Goal: Information Seeking & Learning: Learn about a topic

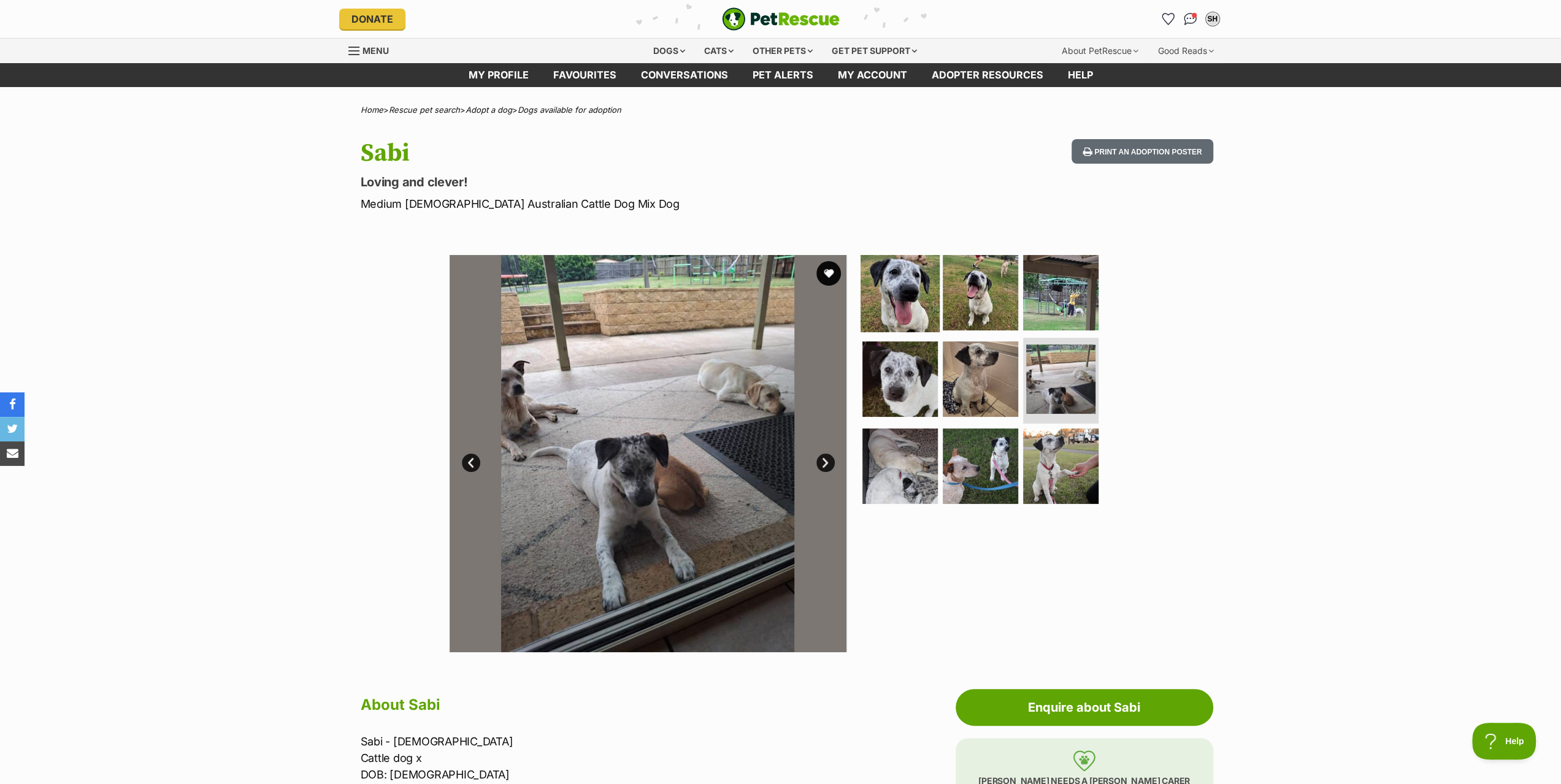
click at [902, 295] on img at bounding box center [900, 292] width 79 height 79
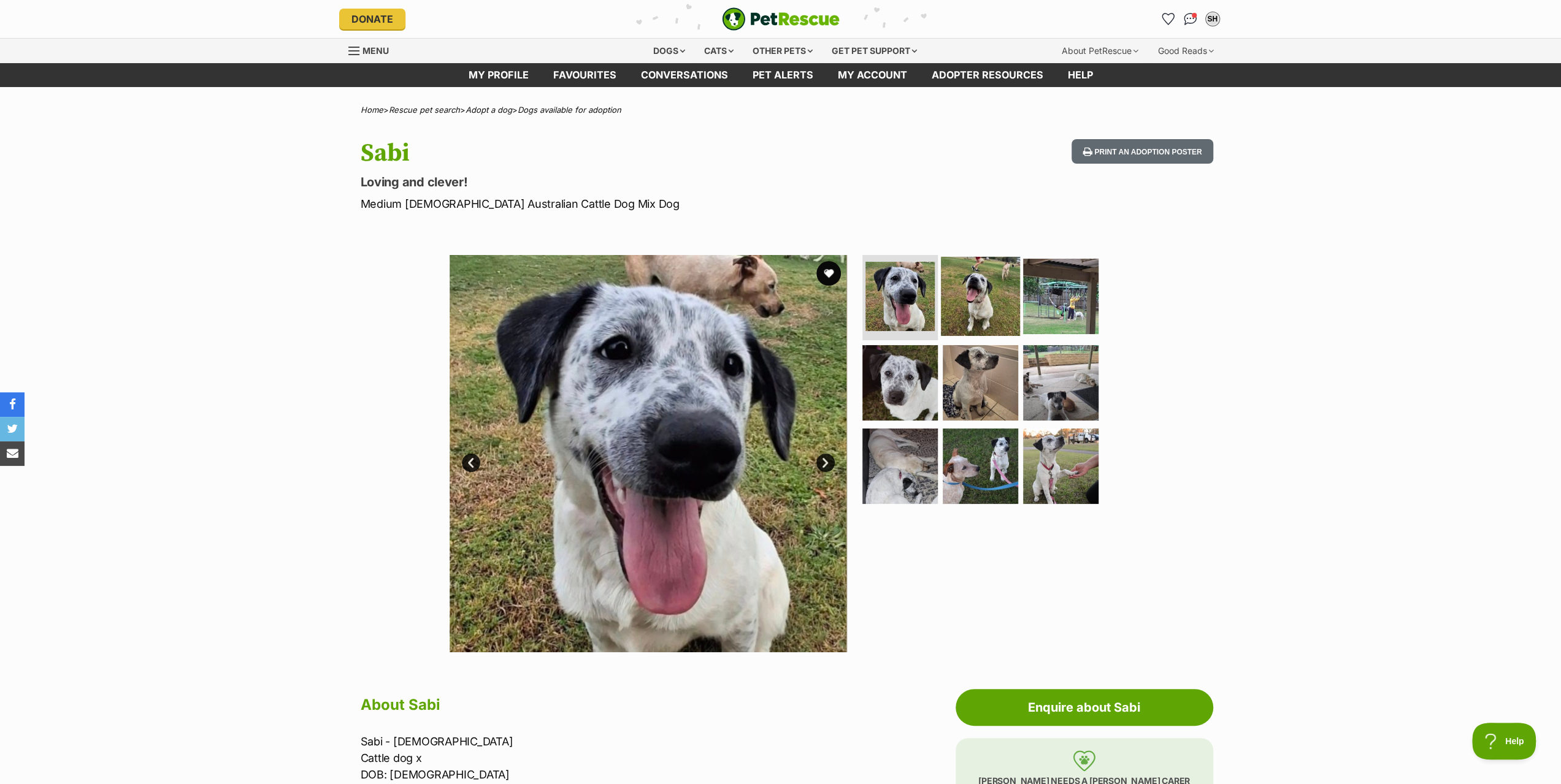
click at [979, 297] on img at bounding box center [980, 296] width 79 height 79
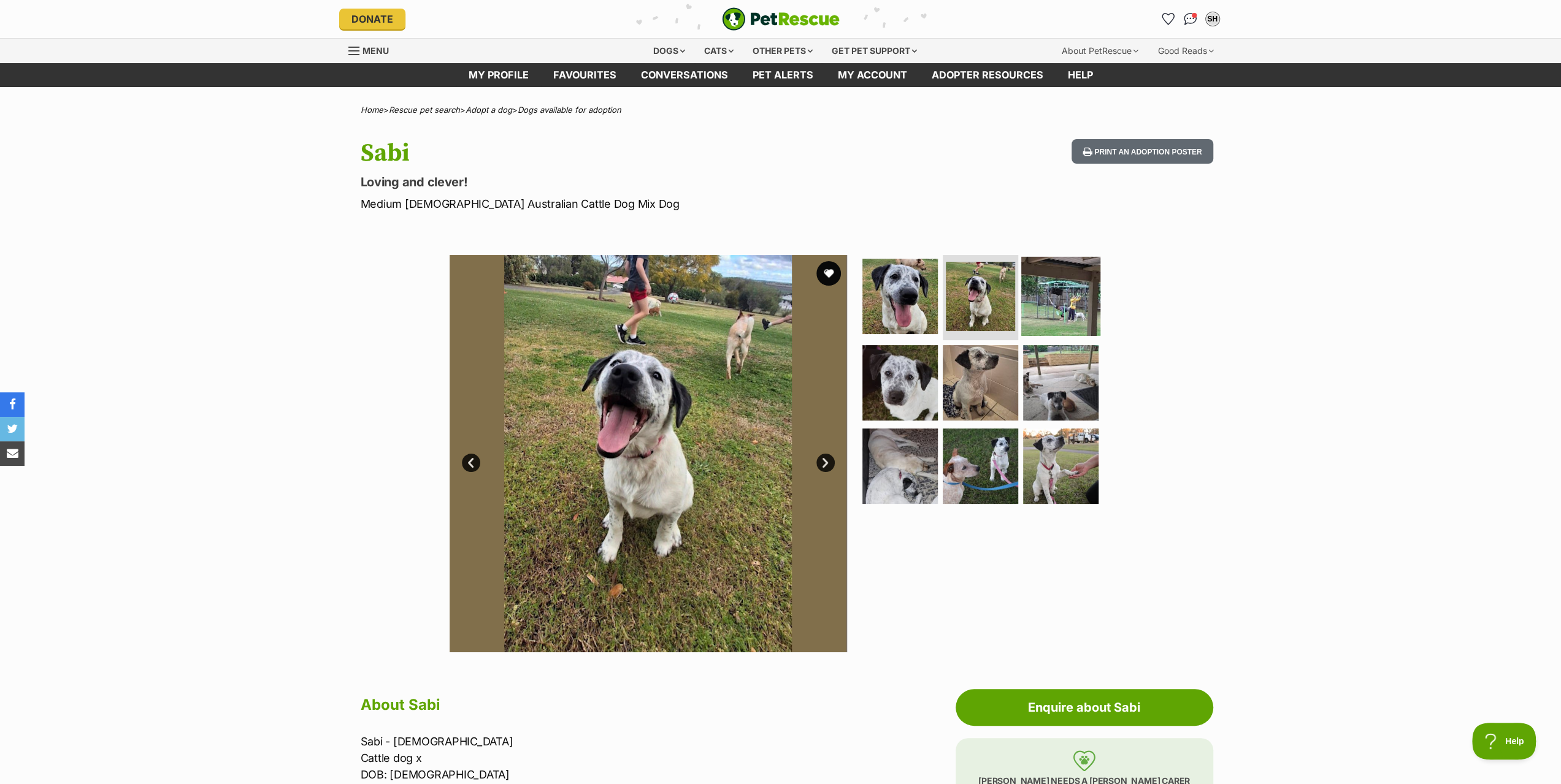
click at [1040, 297] on img at bounding box center [1060, 296] width 79 height 79
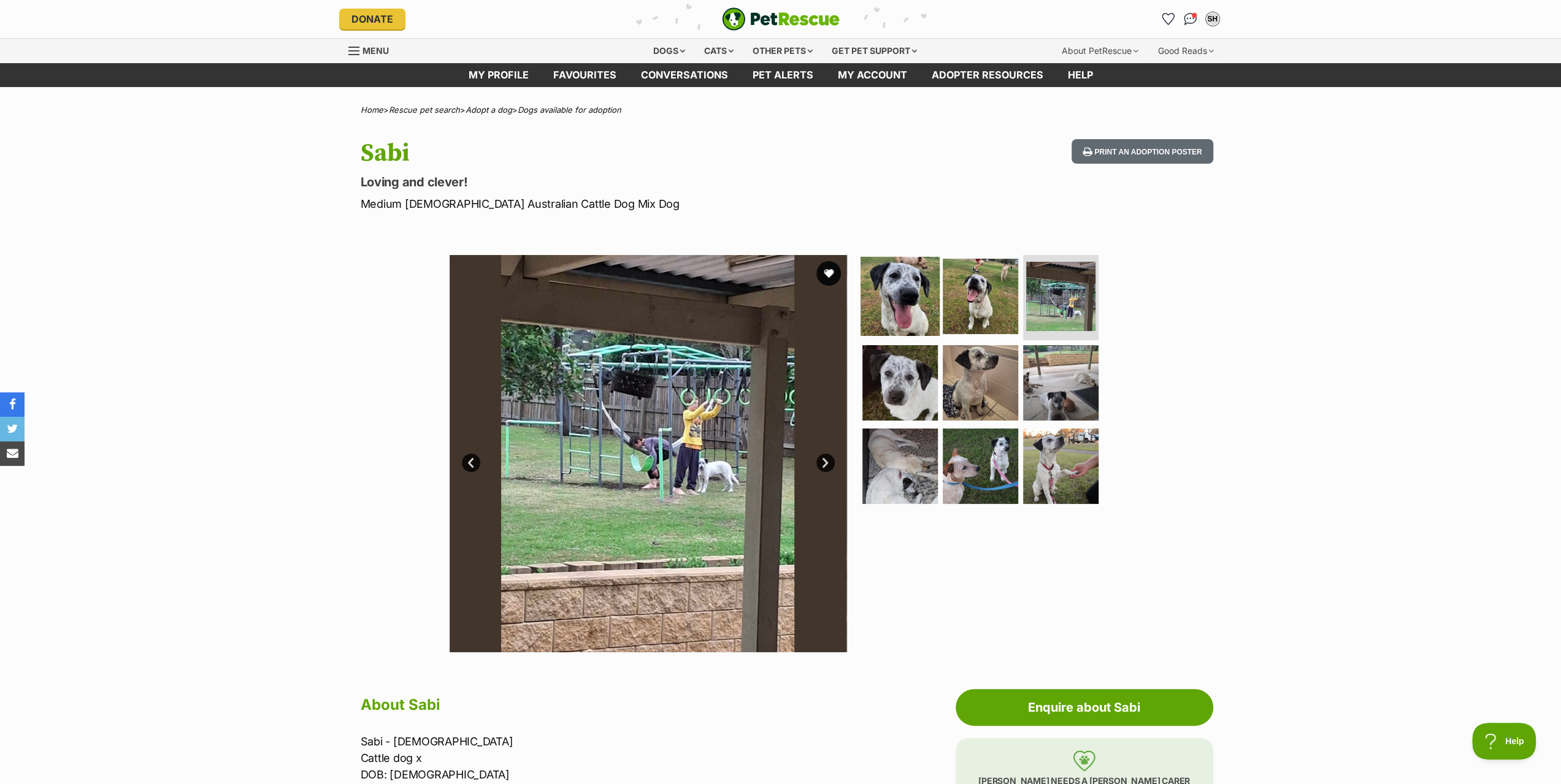
click at [930, 300] on img at bounding box center [900, 296] width 79 height 79
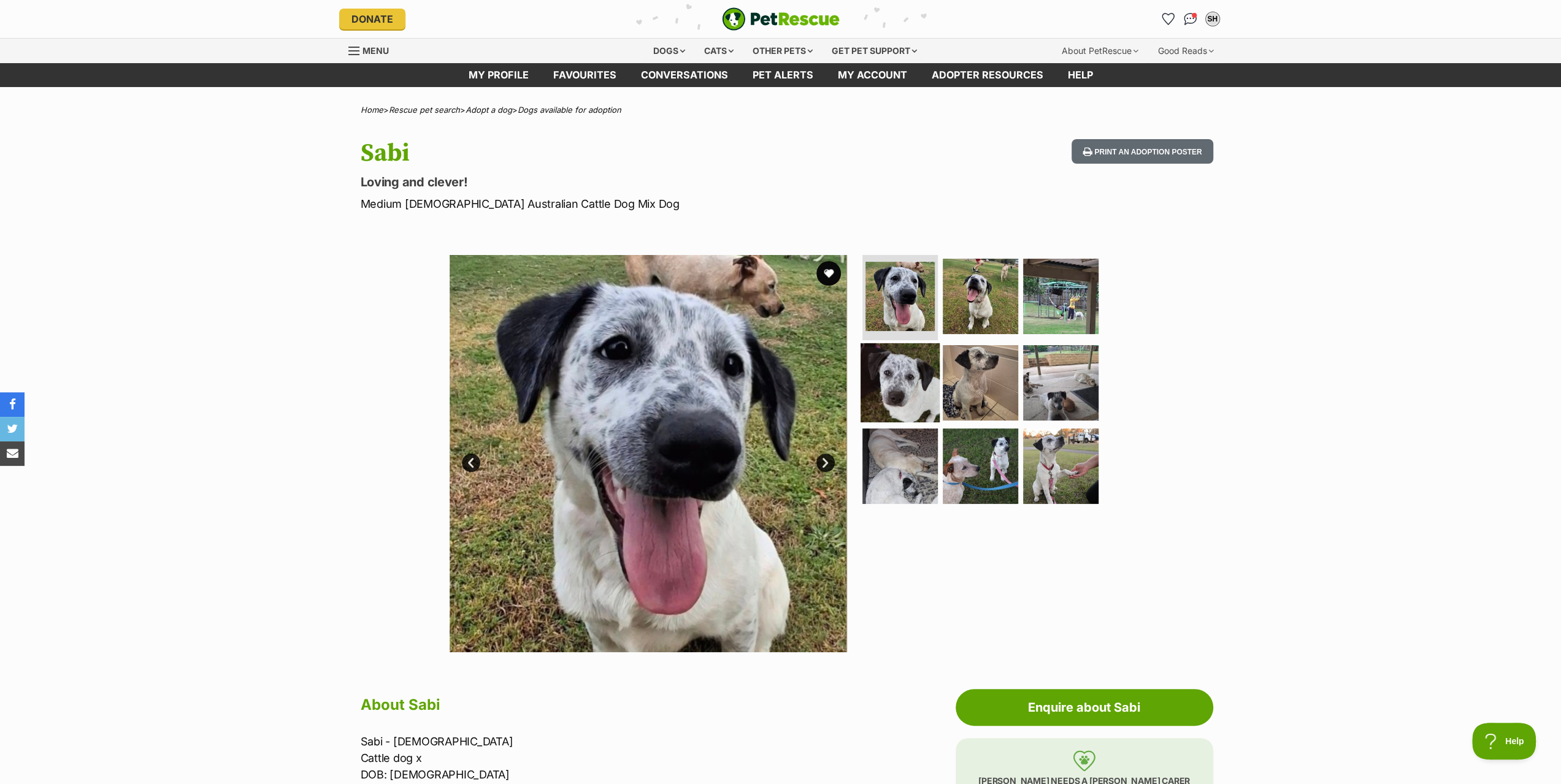
click at [911, 372] on img at bounding box center [900, 383] width 79 height 79
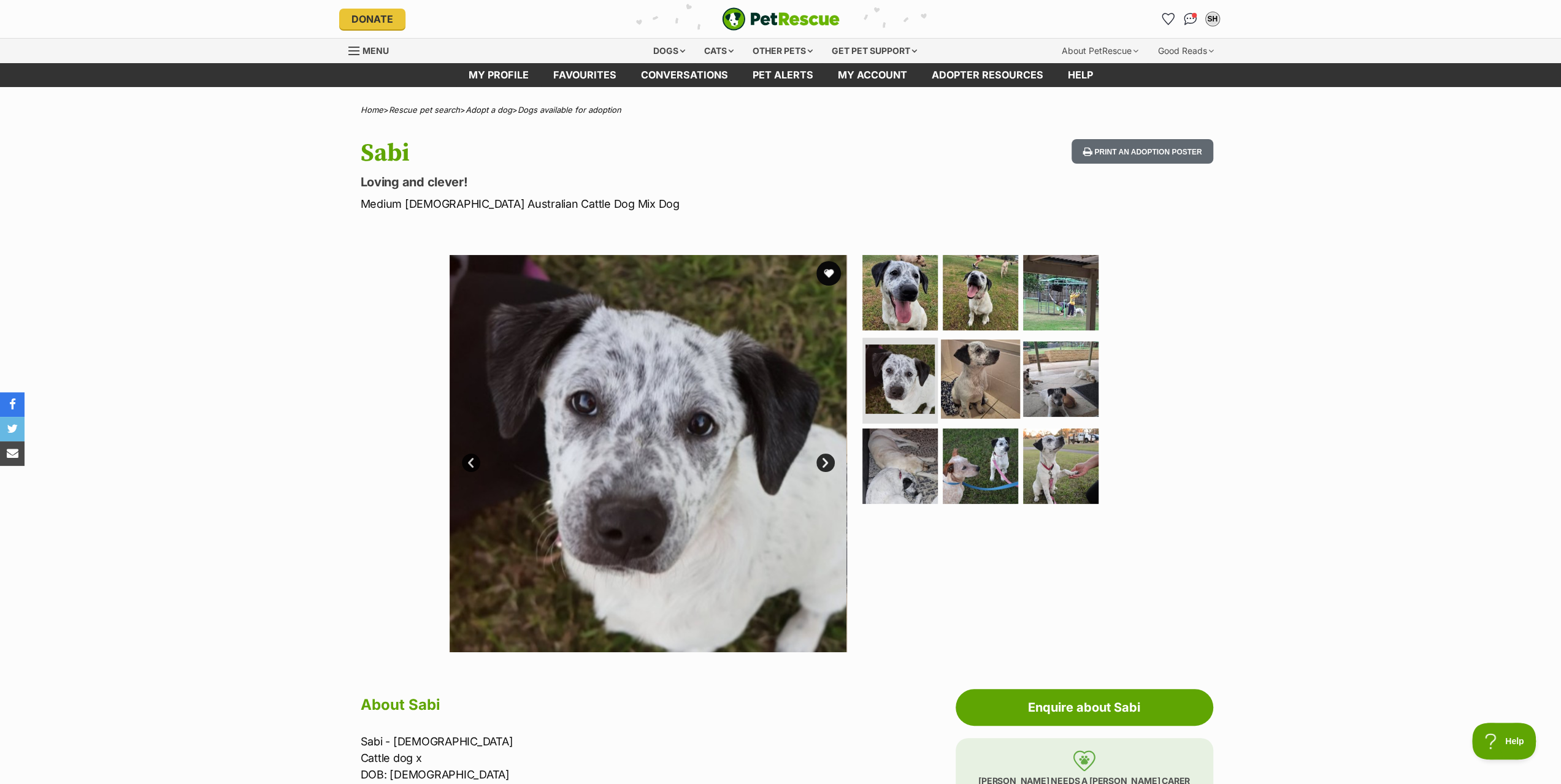
click at [969, 372] on img at bounding box center [980, 379] width 79 height 79
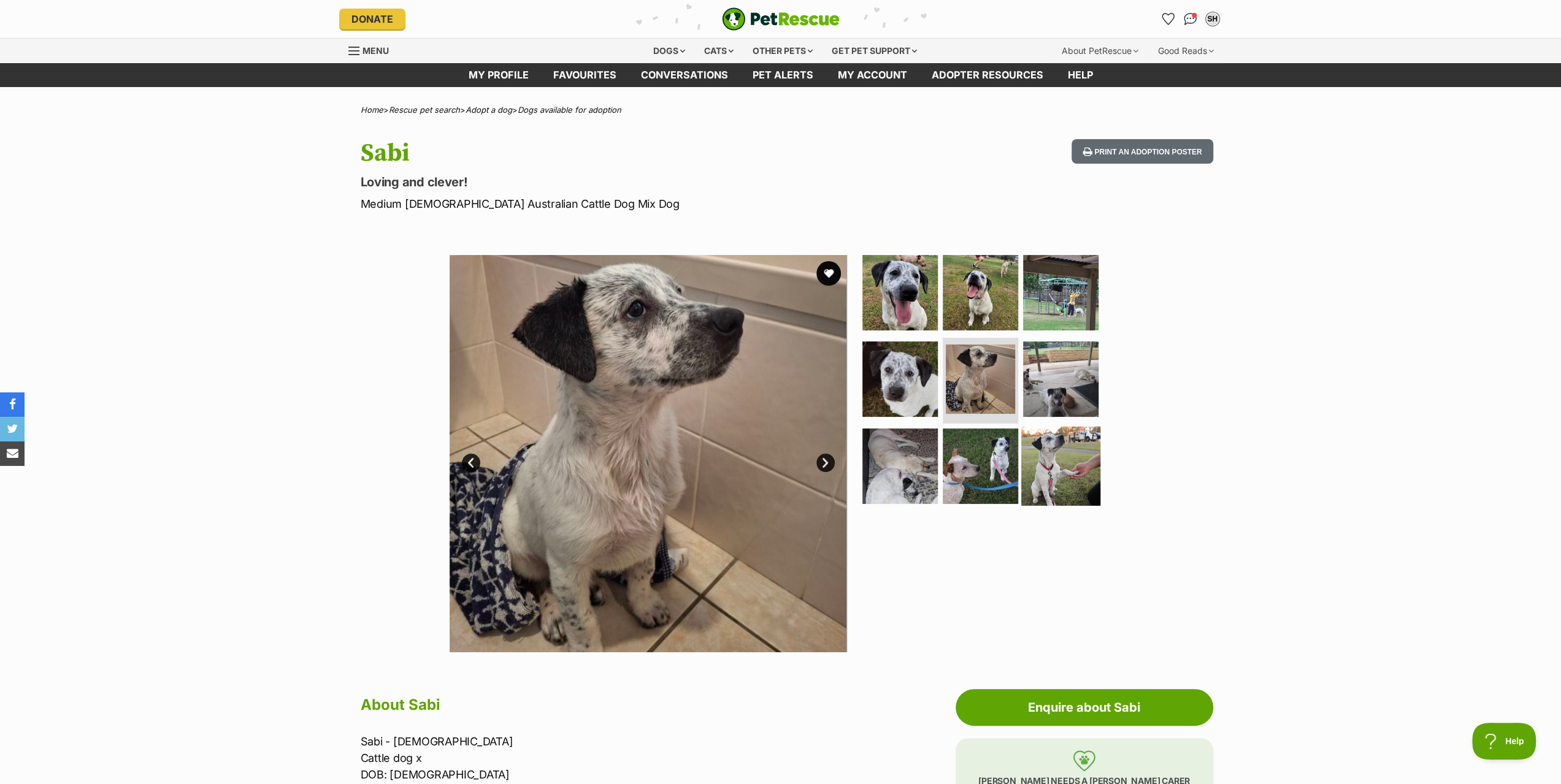
click at [1067, 452] on img at bounding box center [1060, 467] width 79 height 79
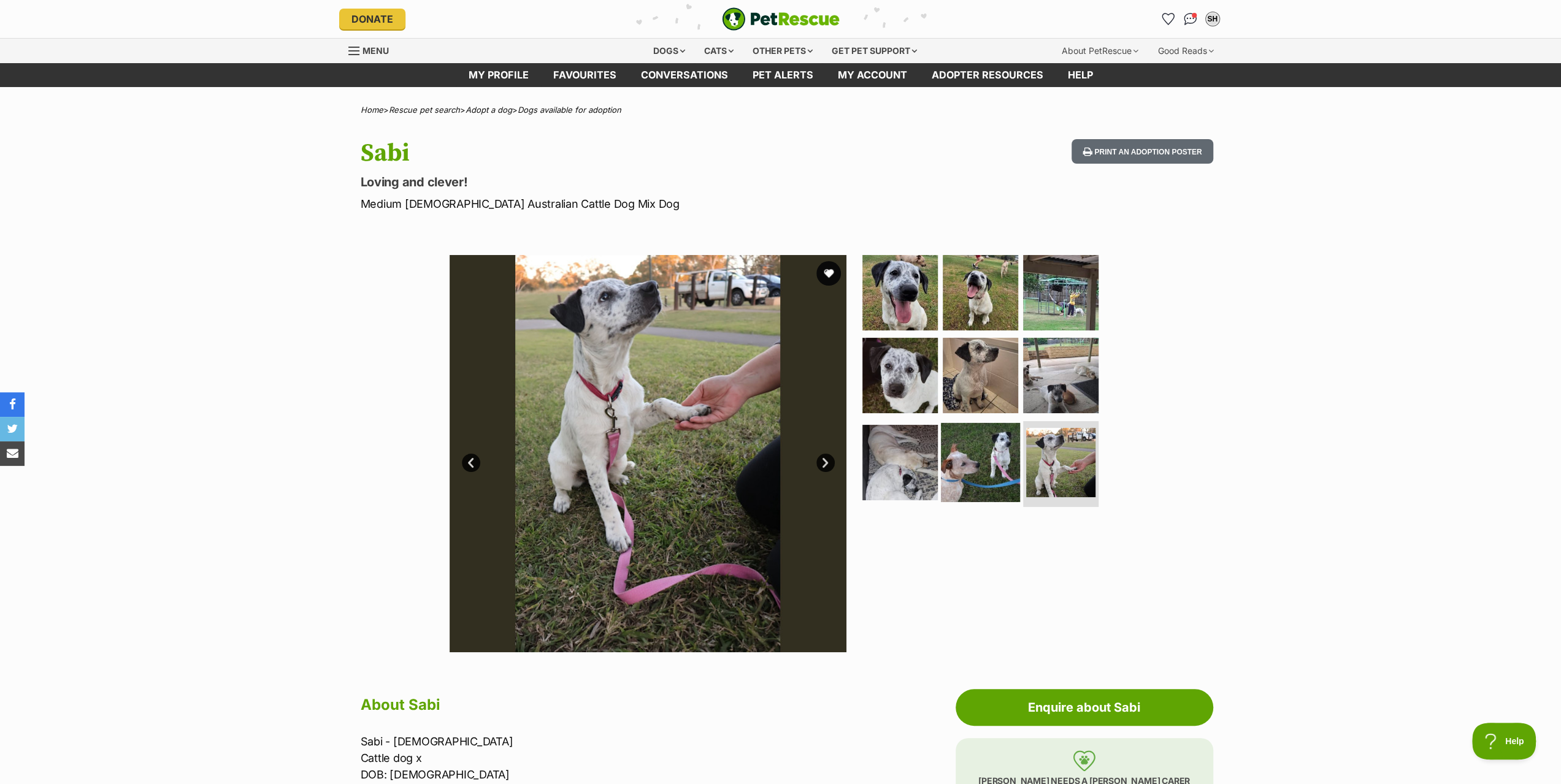
click at [983, 449] on img at bounding box center [980, 462] width 79 height 79
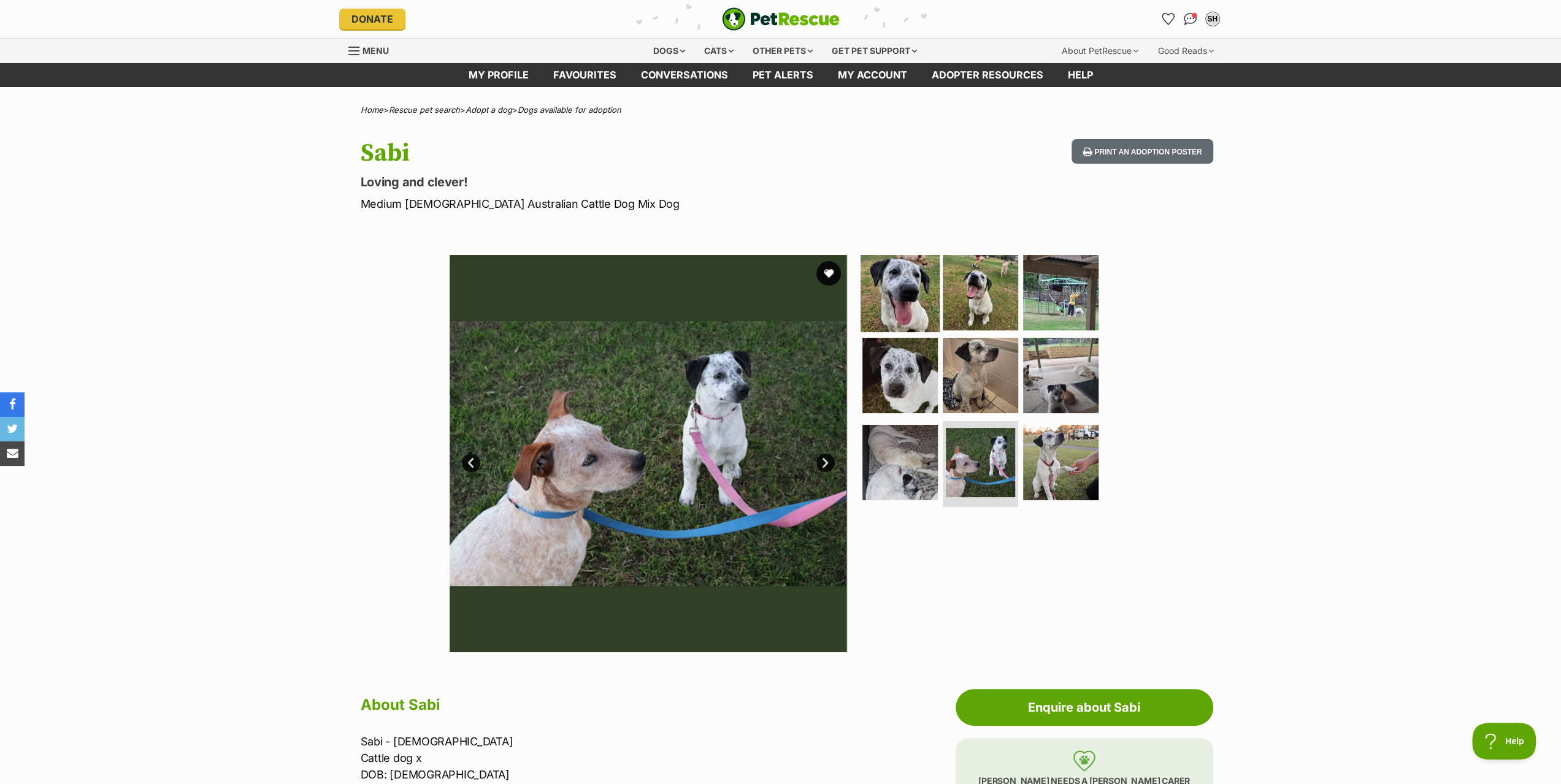
click at [918, 289] on img at bounding box center [900, 292] width 79 height 79
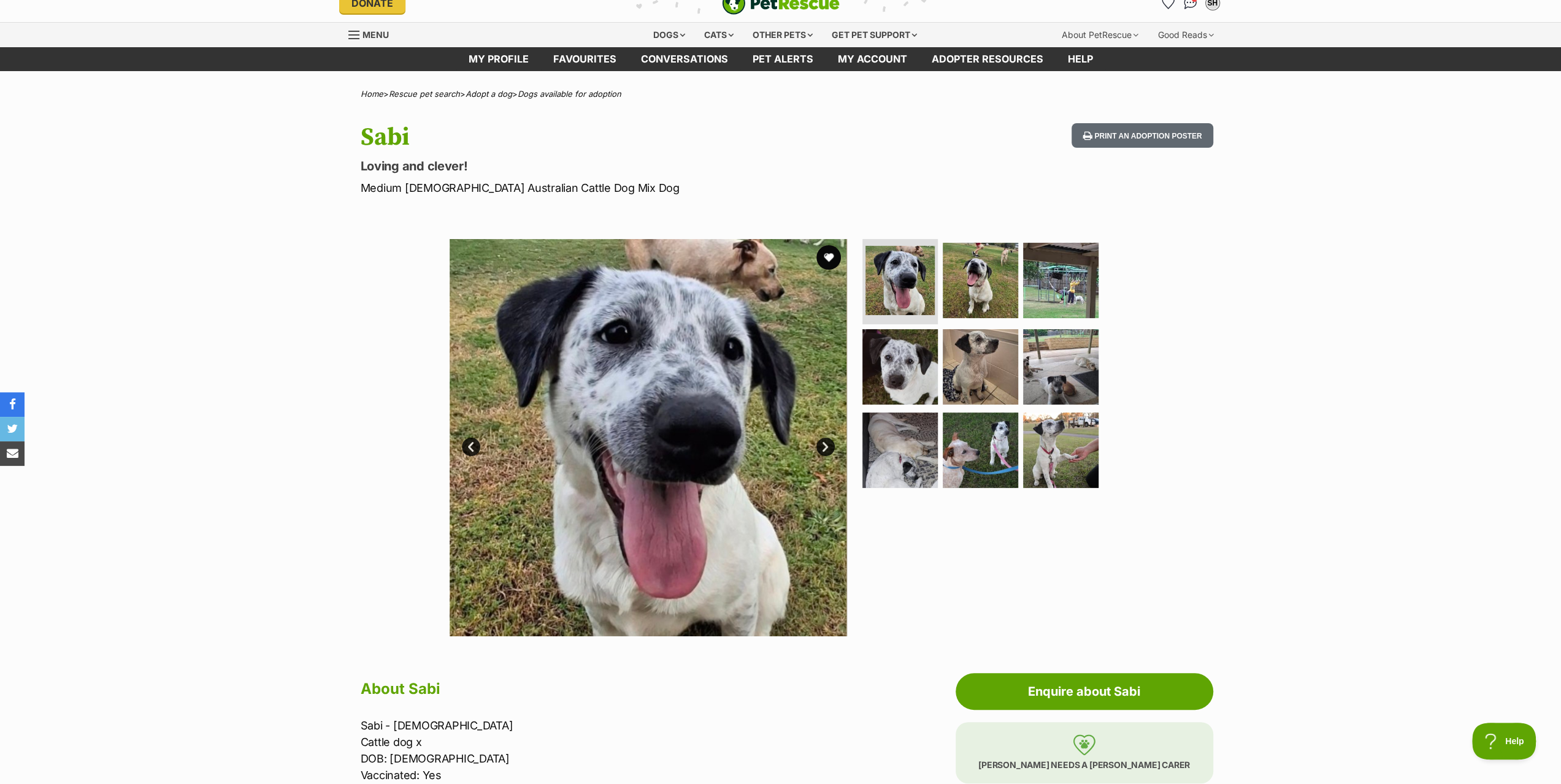
scroll to position [62, 0]
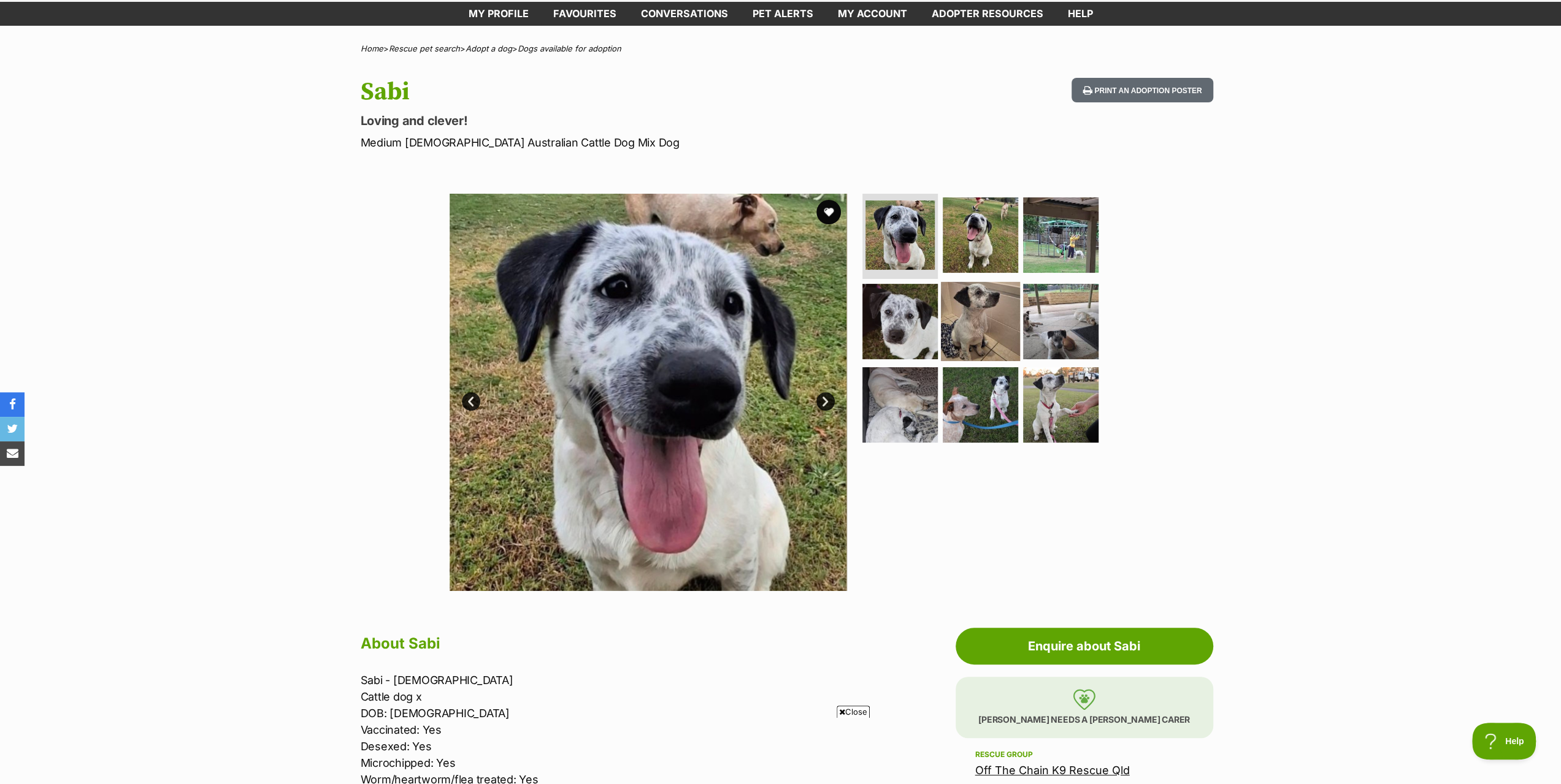
click at [977, 317] on img at bounding box center [980, 322] width 79 height 79
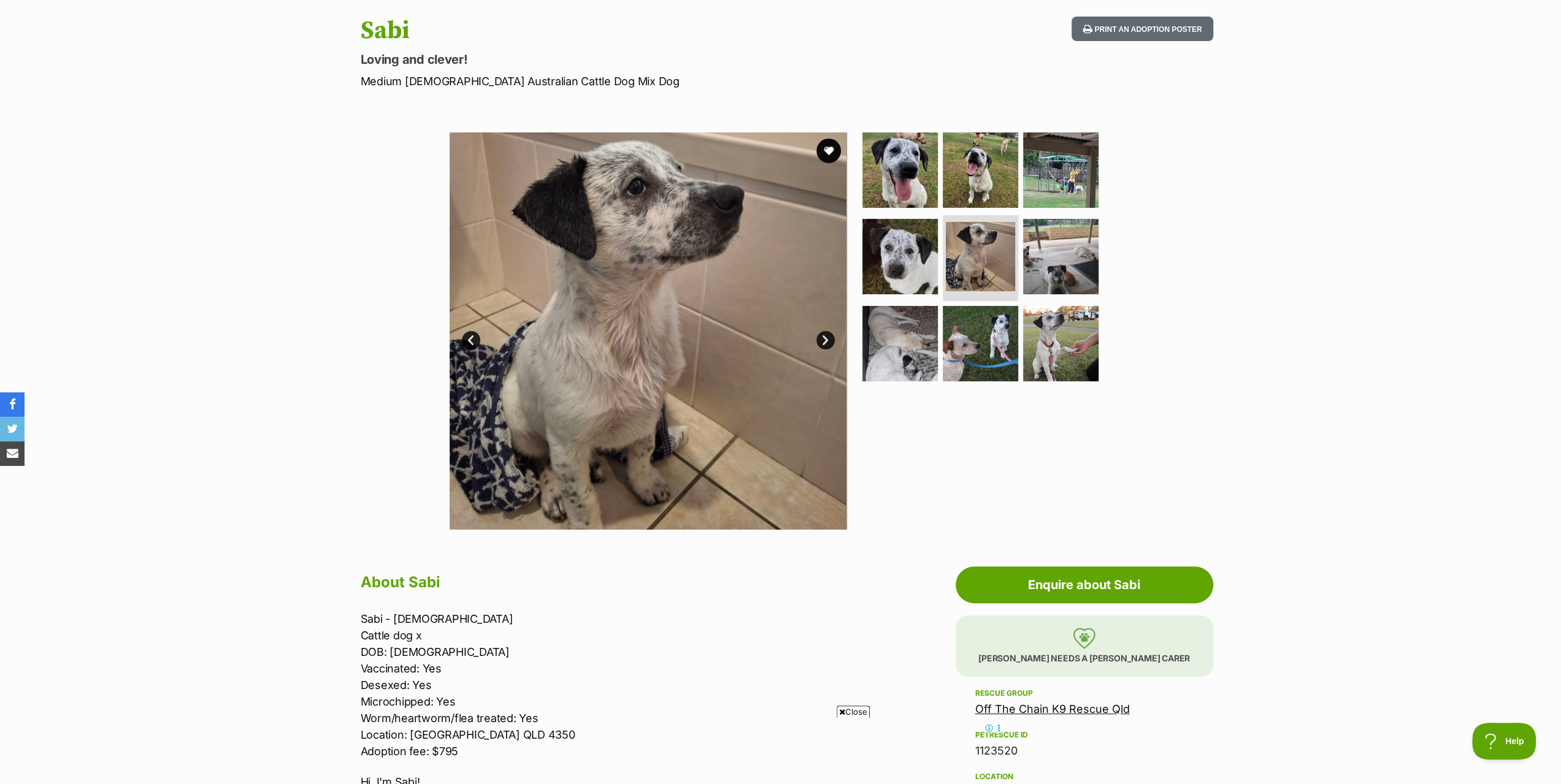
scroll to position [0, 0]
click at [980, 168] on img at bounding box center [980, 170] width 79 height 79
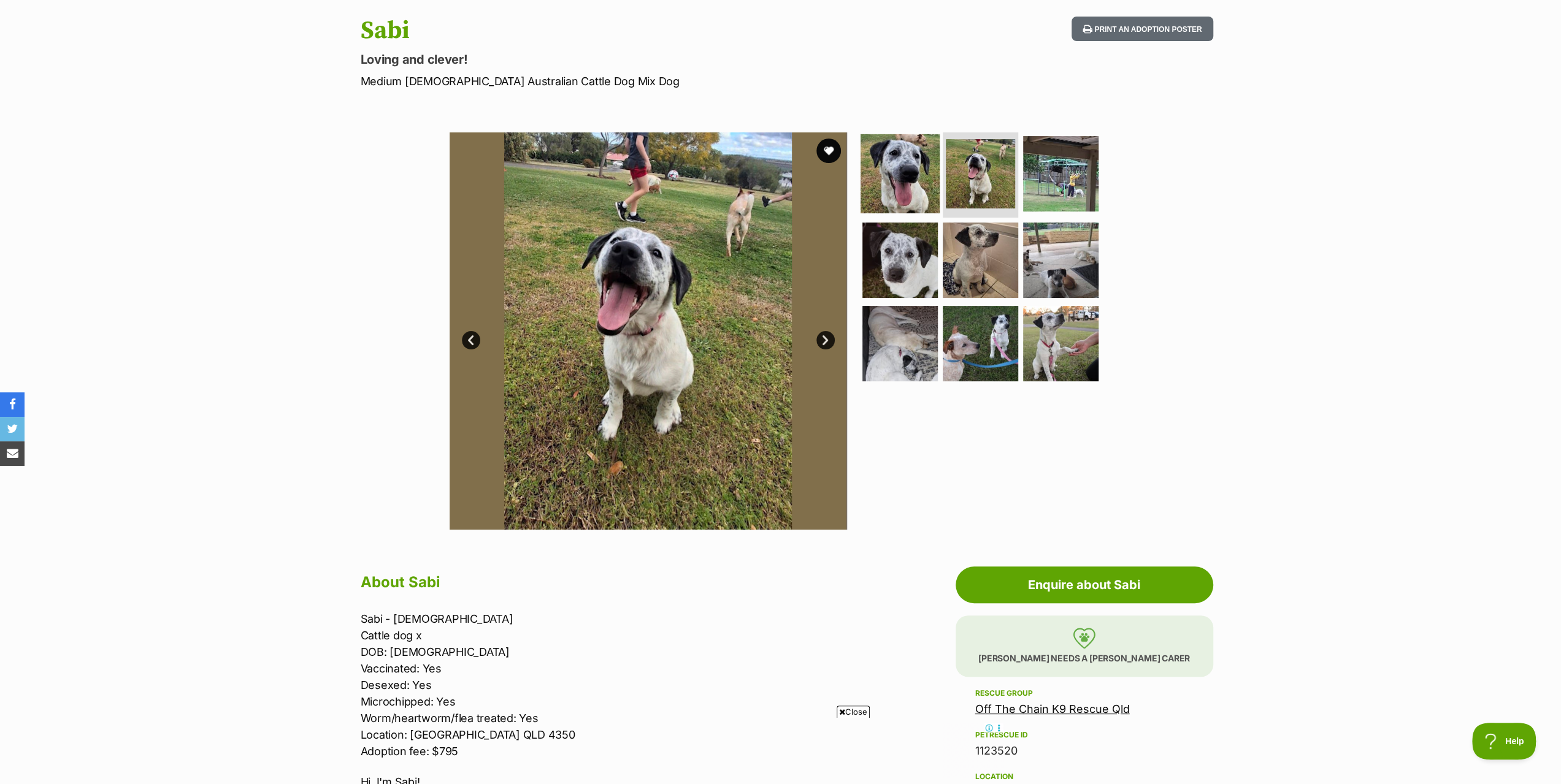
click at [902, 157] on img at bounding box center [900, 173] width 79 height 79
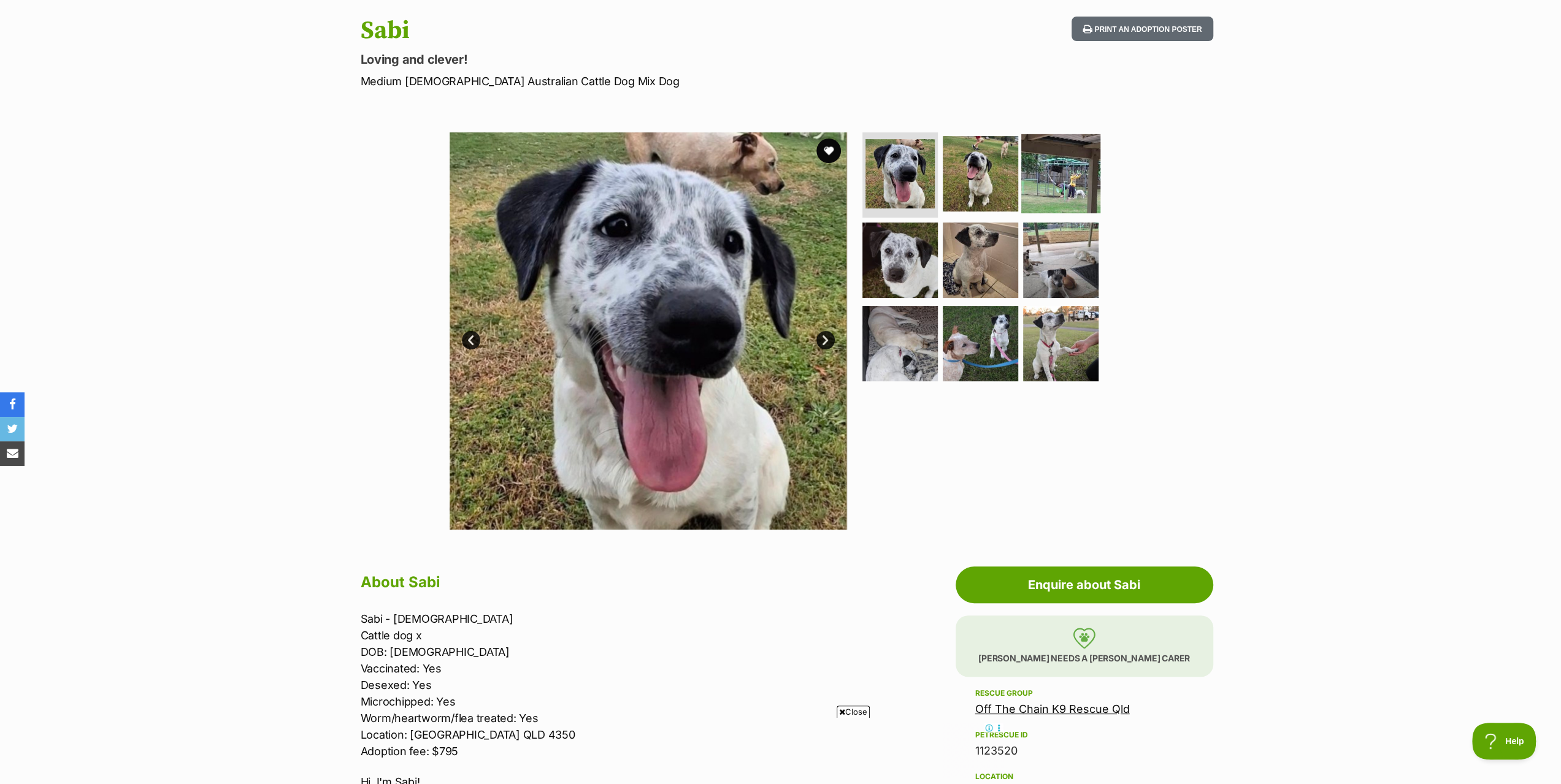
click at [1038, 170] on img at bounding box center [1060, 173] width 79 height 79
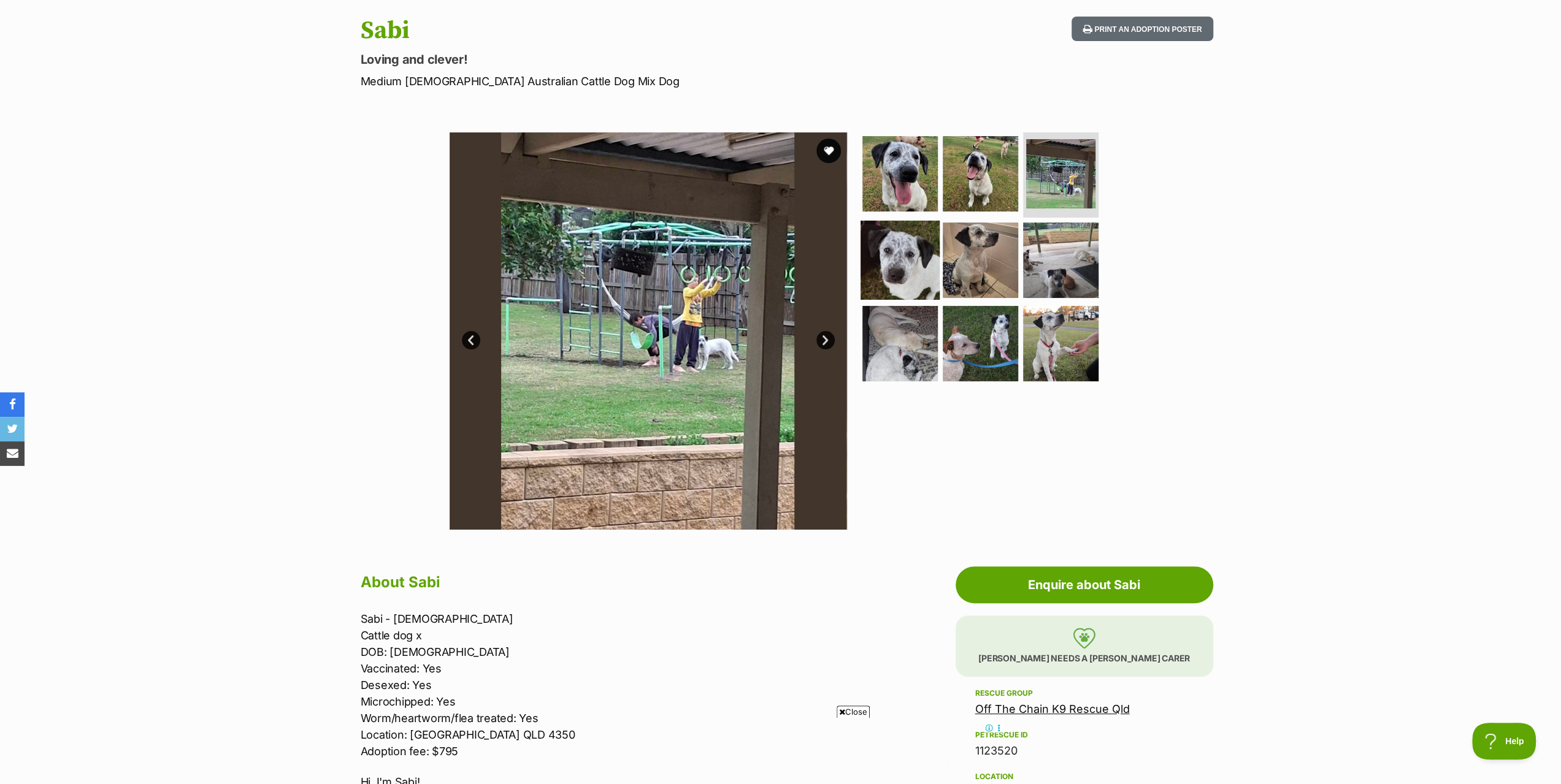
click at [902, 251] on img at bounding box center [900, 260] width 79 height 79
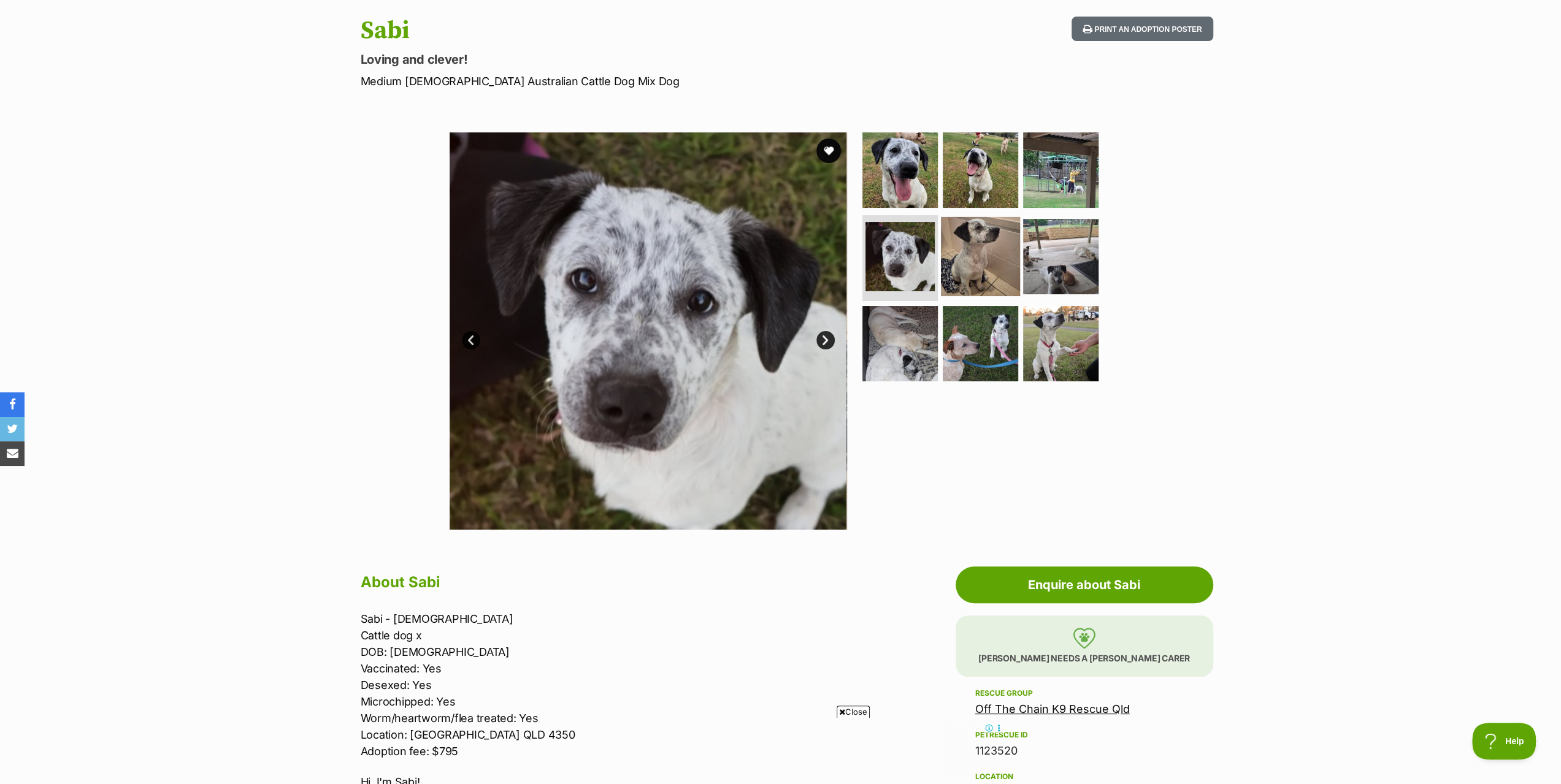
click at [976, 250] on img at bounding box center [980, 257] width 79 height 79
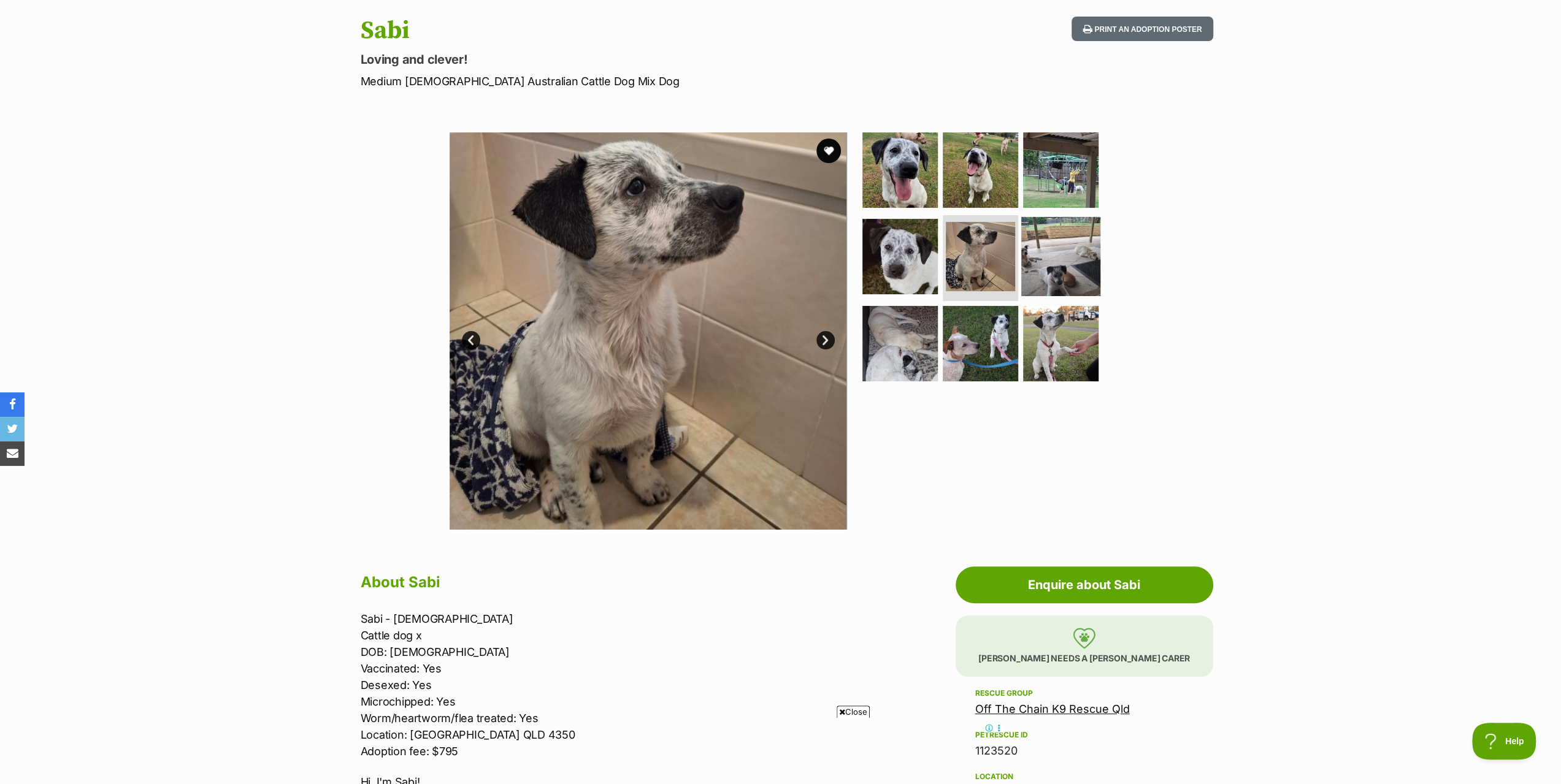
click at [1062, 256] on img at bounding box center [1060, 257] width 79 height 79
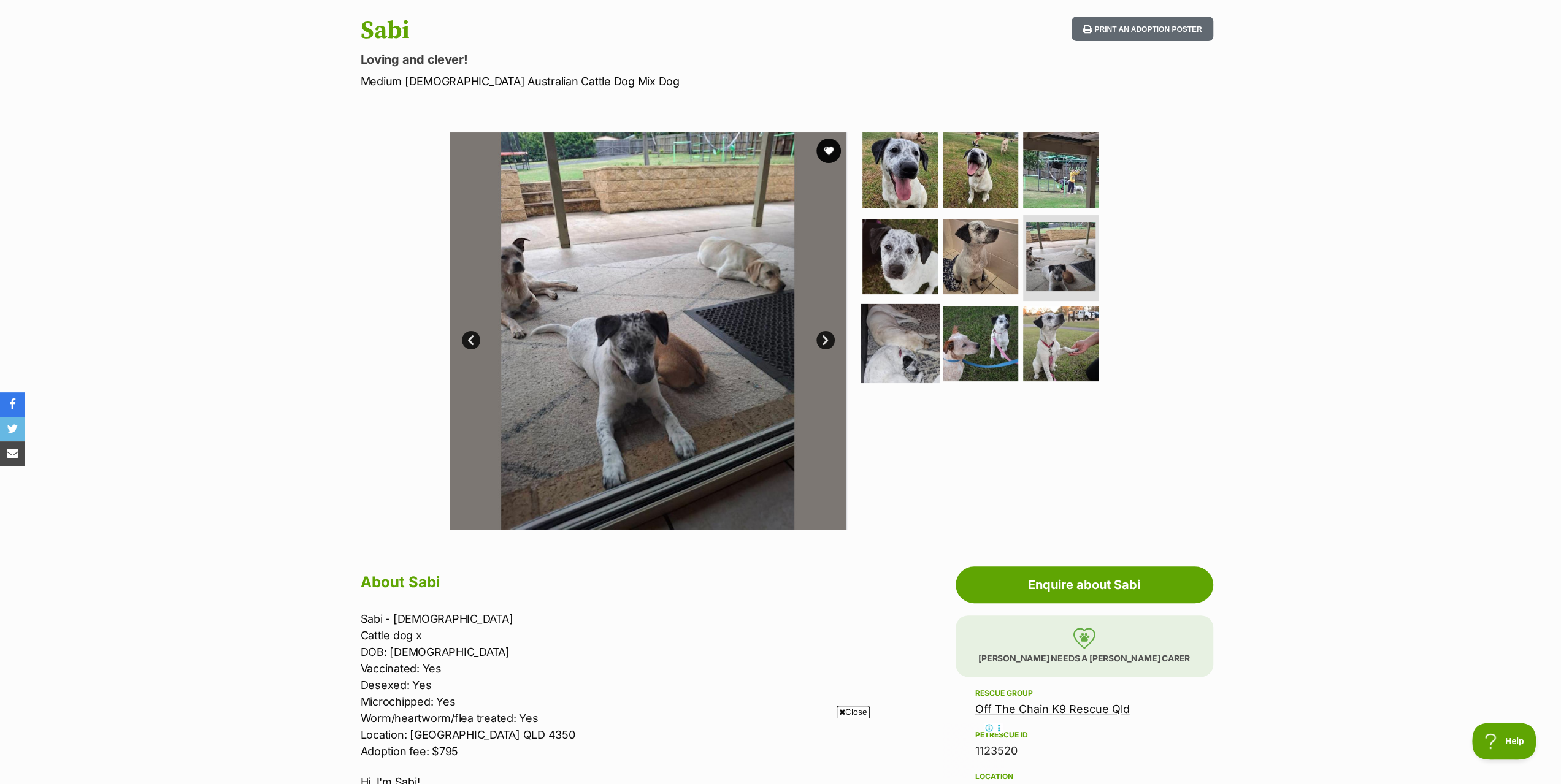
click at [897, 323] on img at bounding box center [900, 343] width 79 height 79
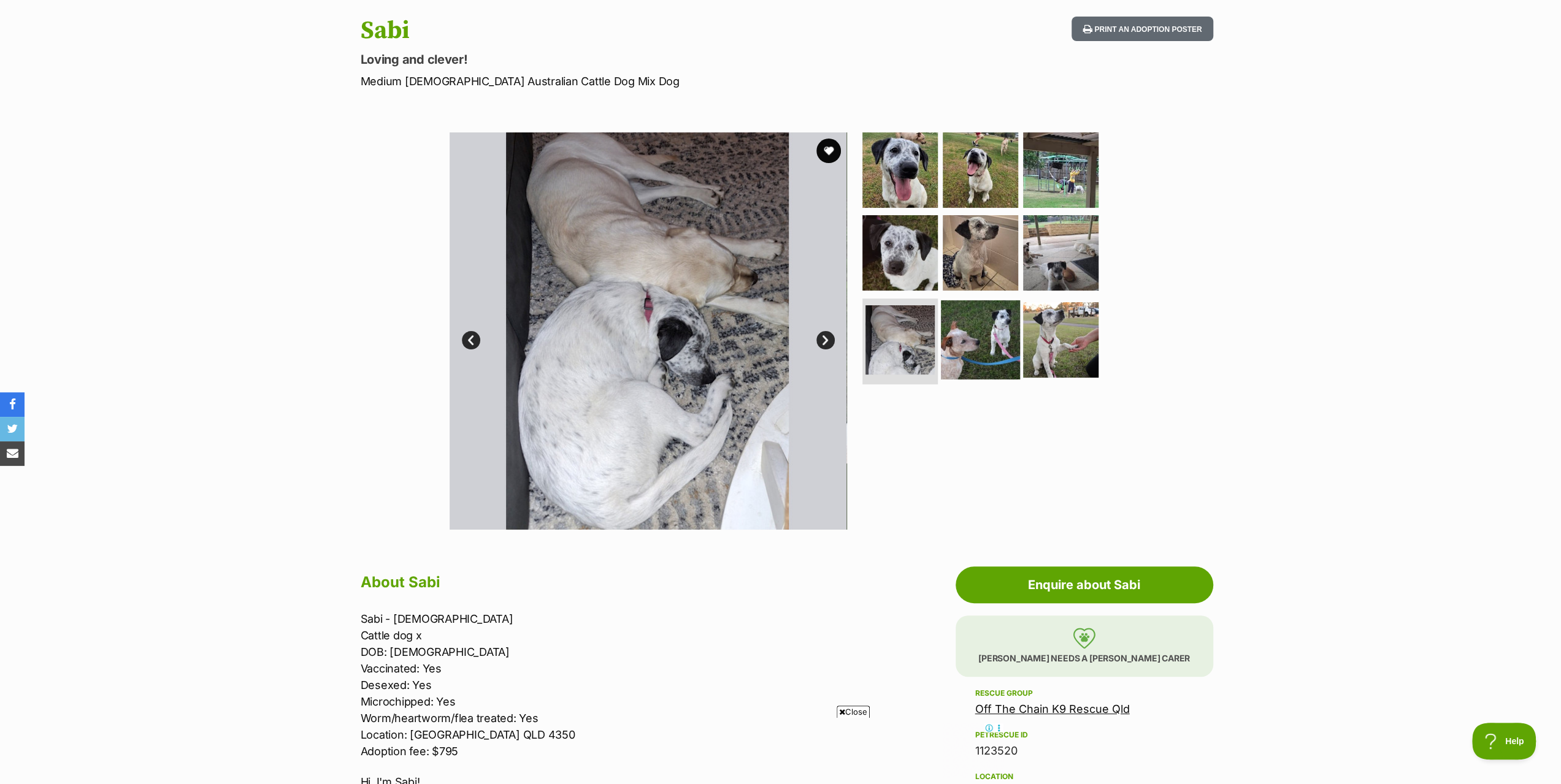
click at [984, 323] on img at bounding box center [980, 340] width 79 height 79
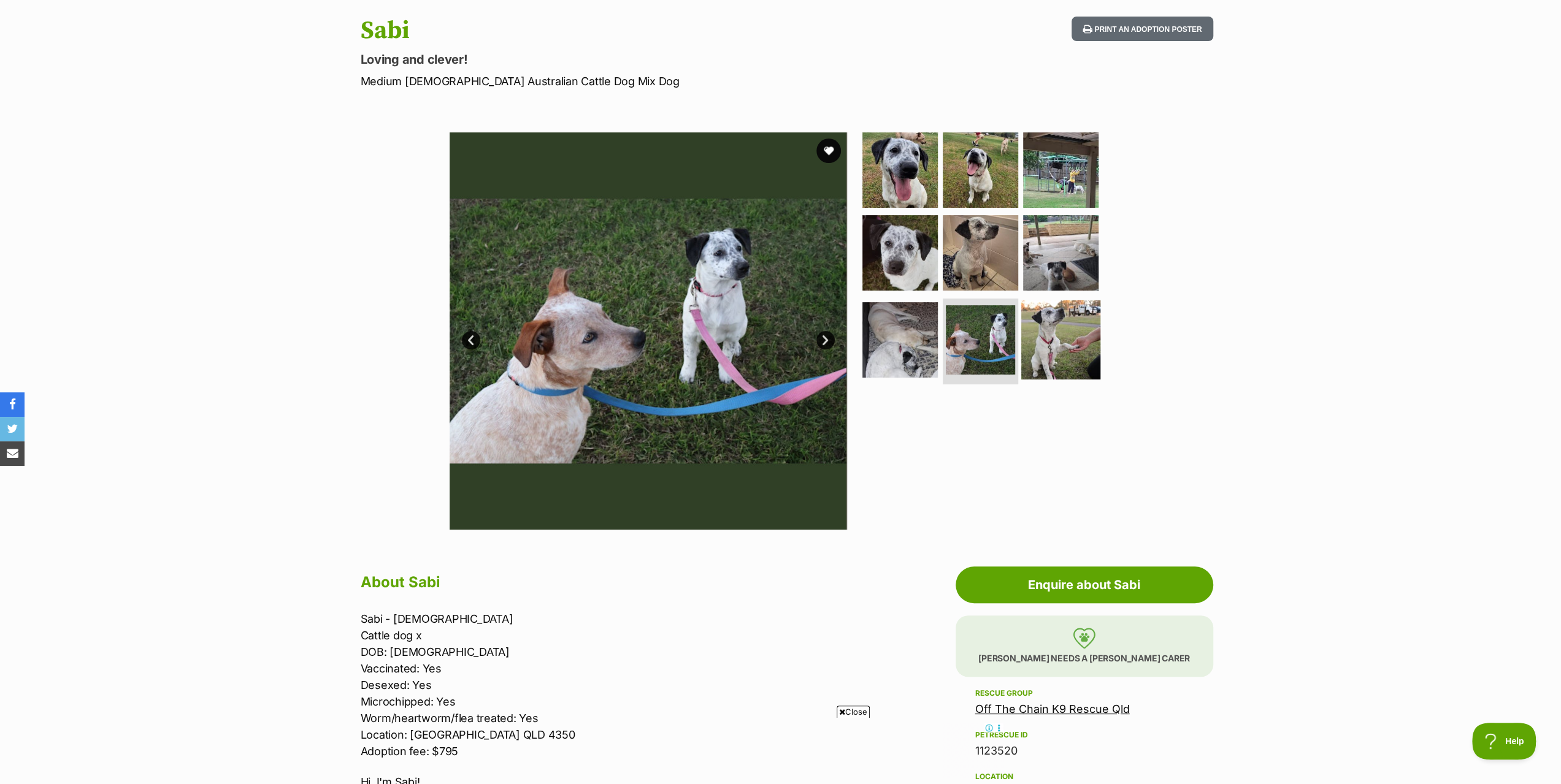
click at [1069, 337] on img at bounding box center [1060, 340] width 79 height 79
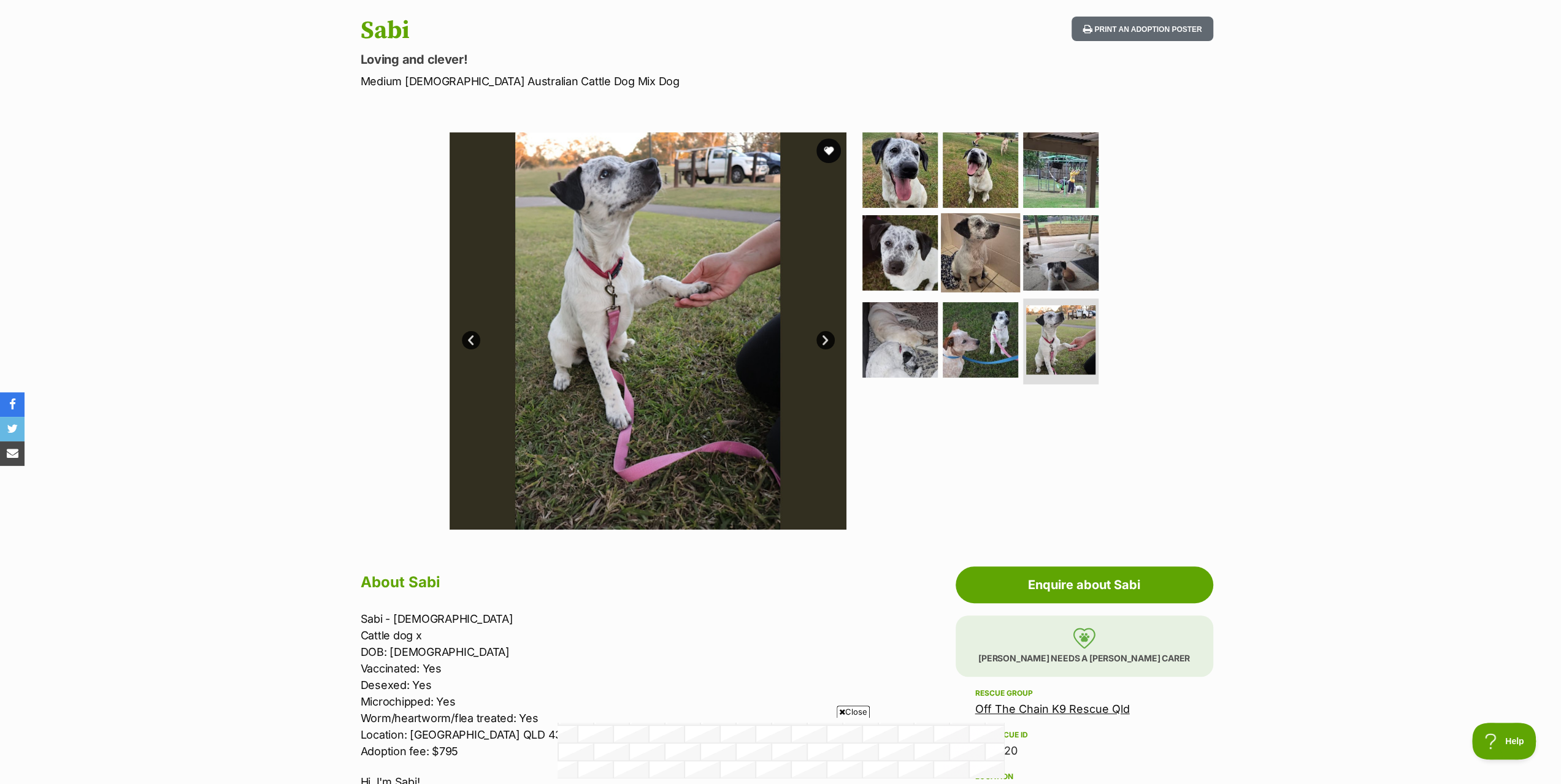
click at [967, 239] on img at bounding box center [980, 253] width 79 height 79
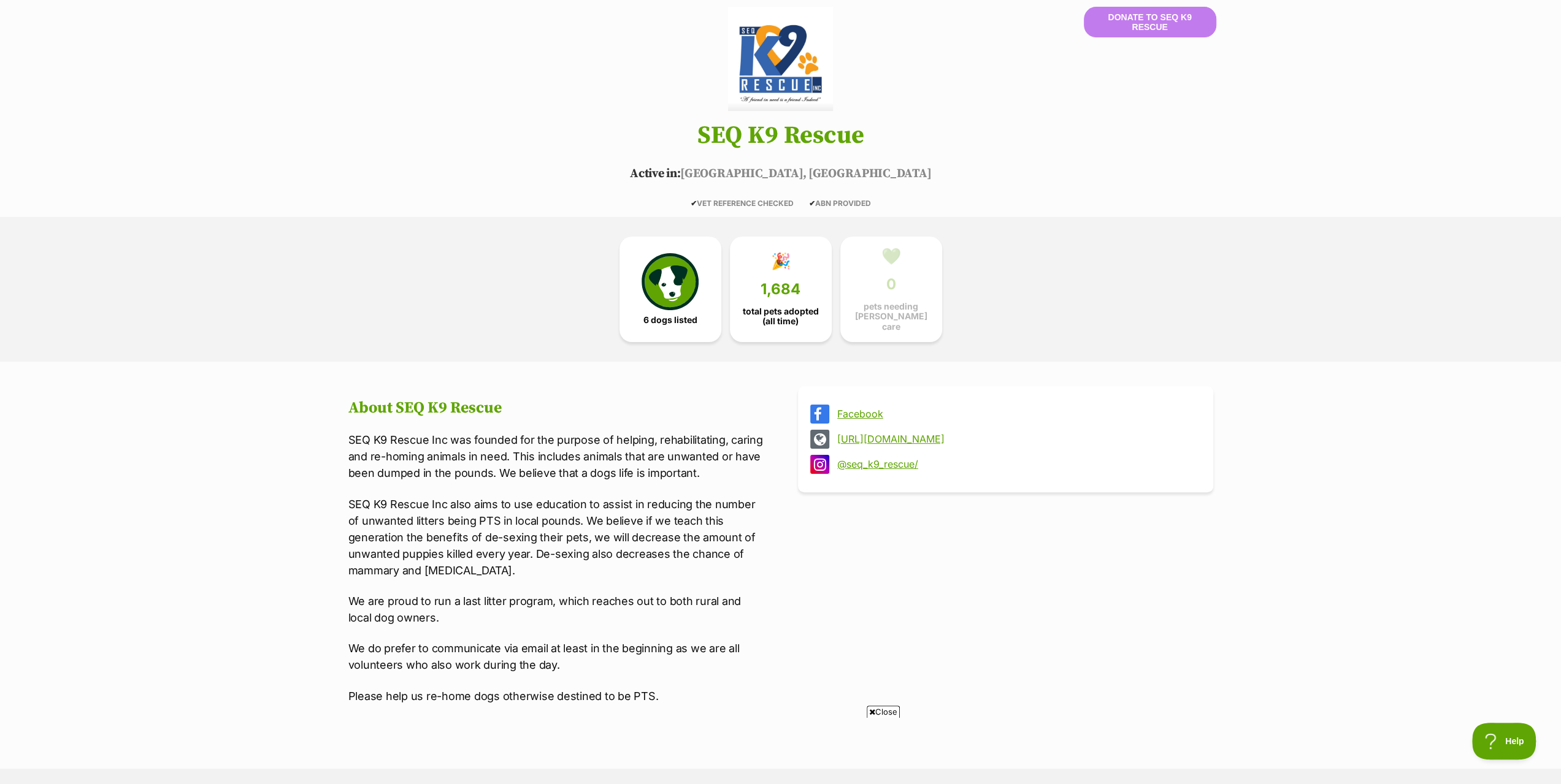
scroll to position [62, 0]
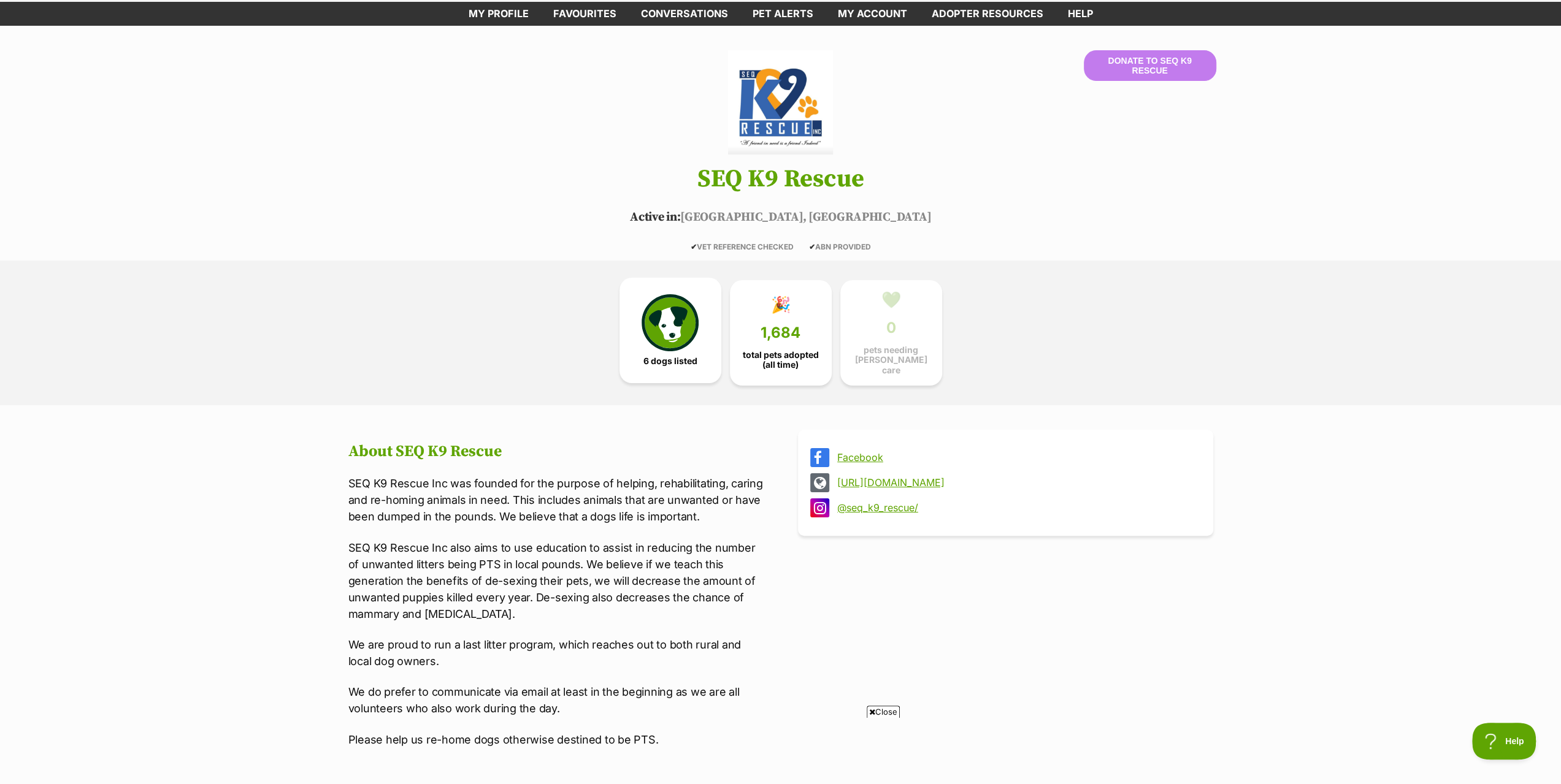
click at [672, 335] on img at bounding box center [669, 322] width 57 height 57
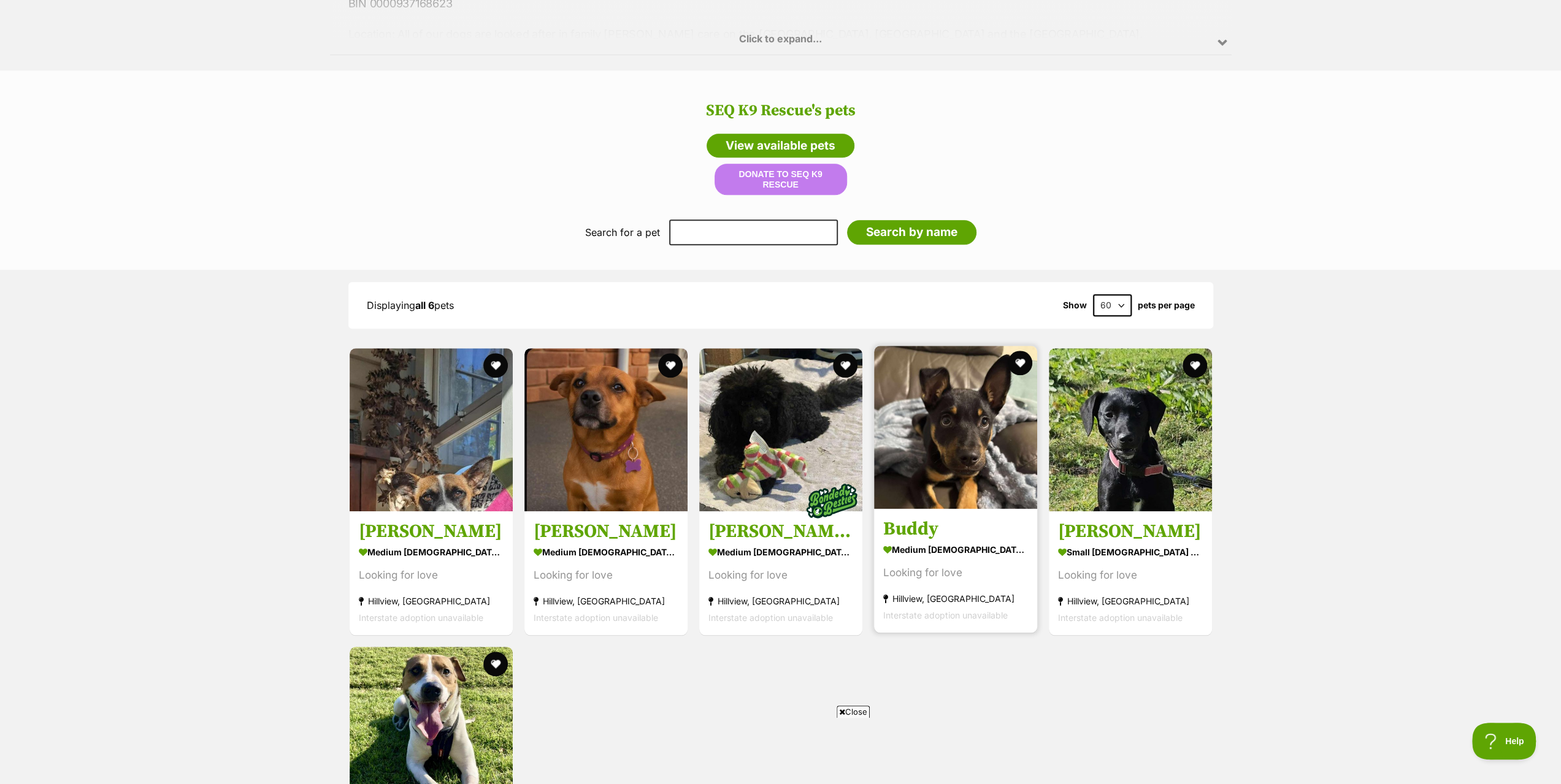
scroll to position [1051, 0]
